Goal: Find specific page/section

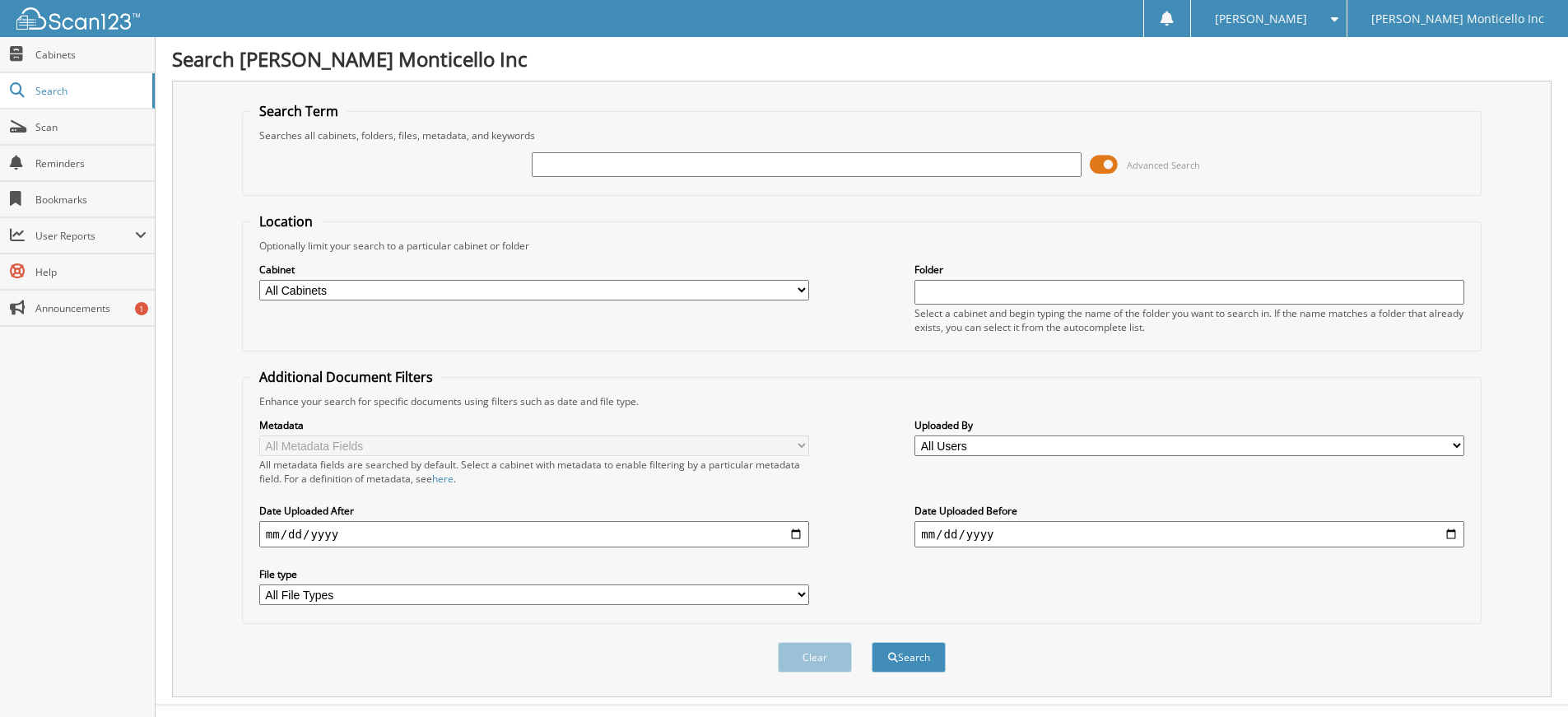
click at [591, 165] on input "text" at bounding box center [807, 165] width 550 height 25
type input "6080977"
click at [899, 656] on button "Search" at bounding box center [909, 657] width 74 height 30
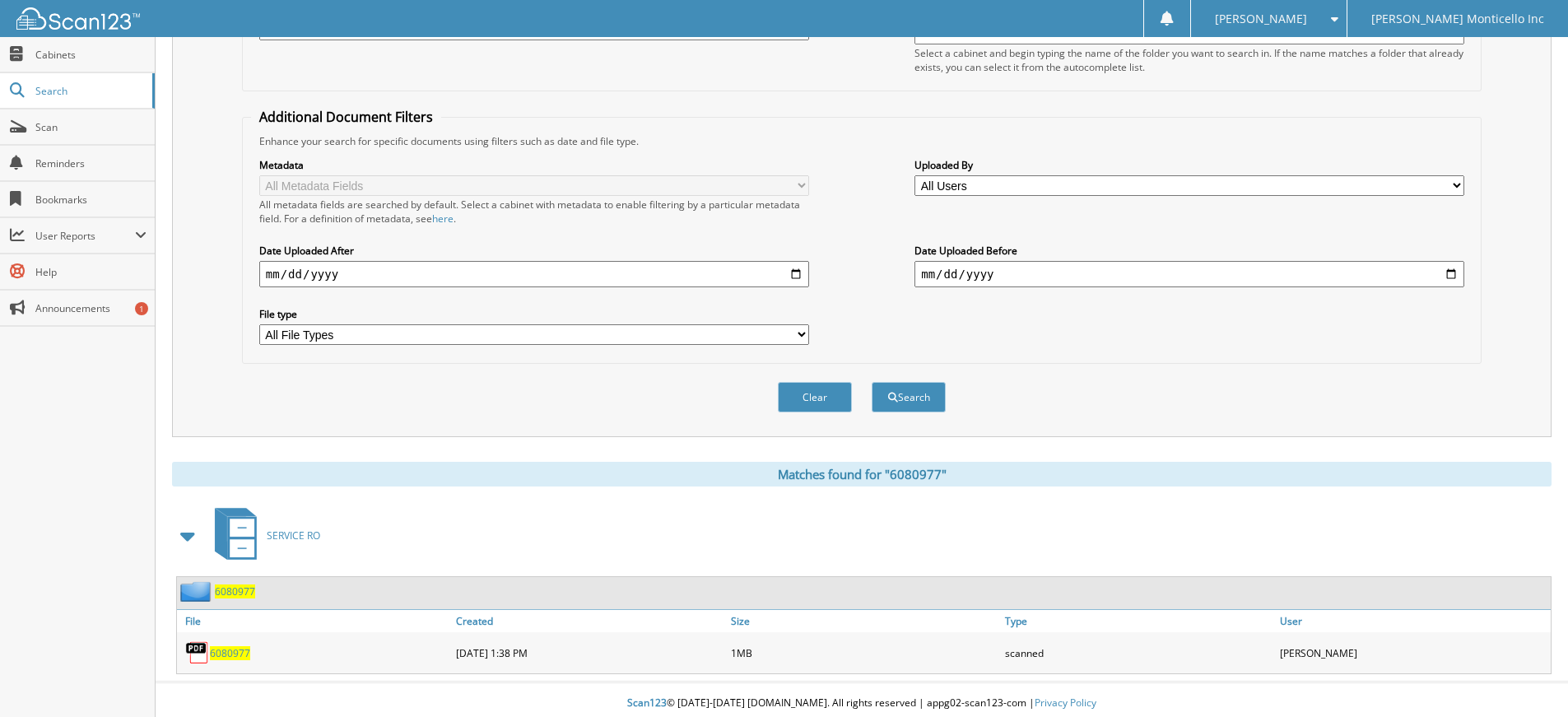
scroll to position [268, 0]
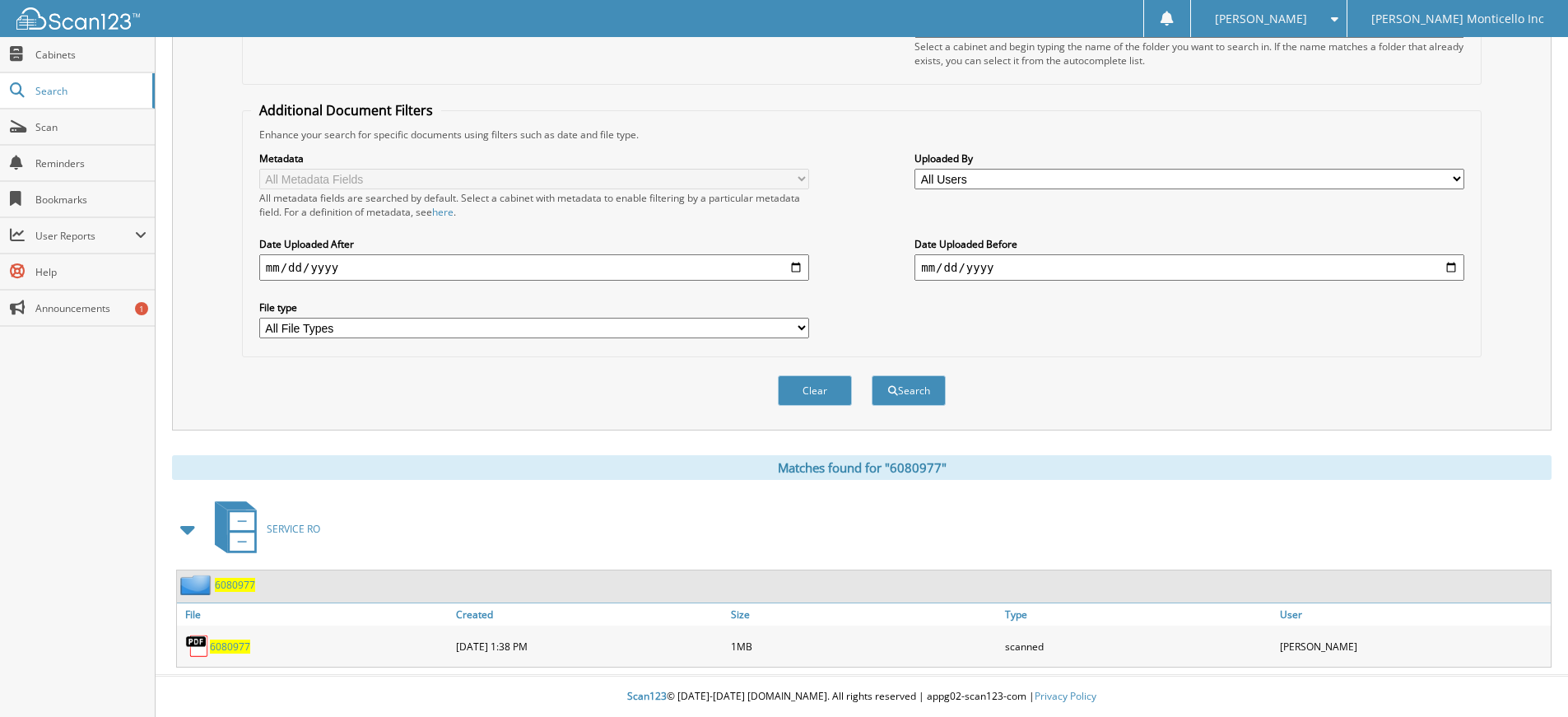
click at [223, 642] on span "6080977" at bounding box center [230, 646] width 40 height 14
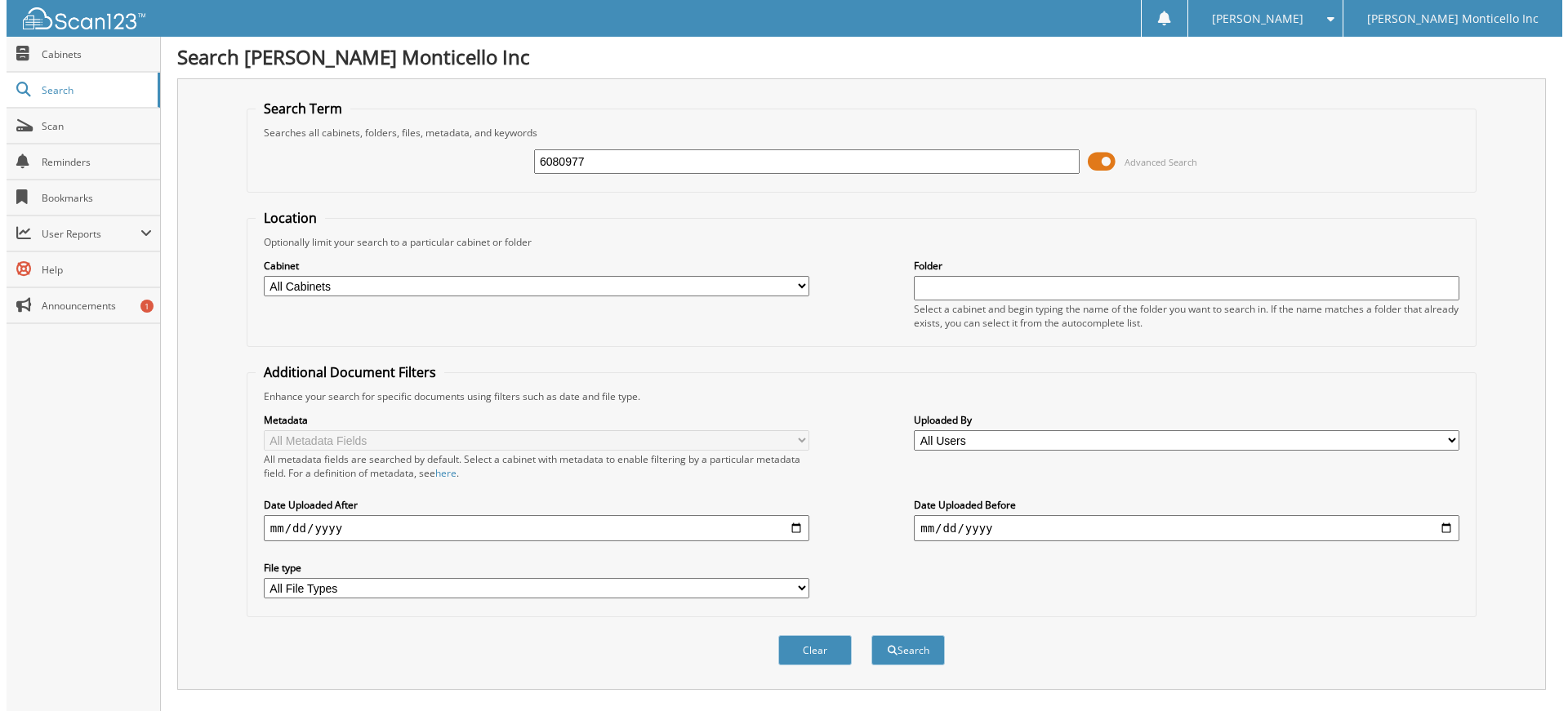
scroll to position [0, 0]
click at [1090, 163] on span at bounding box center [1095, 163] width 28 height 24
